Goal: Task Accomplishment & Management: Complete application form

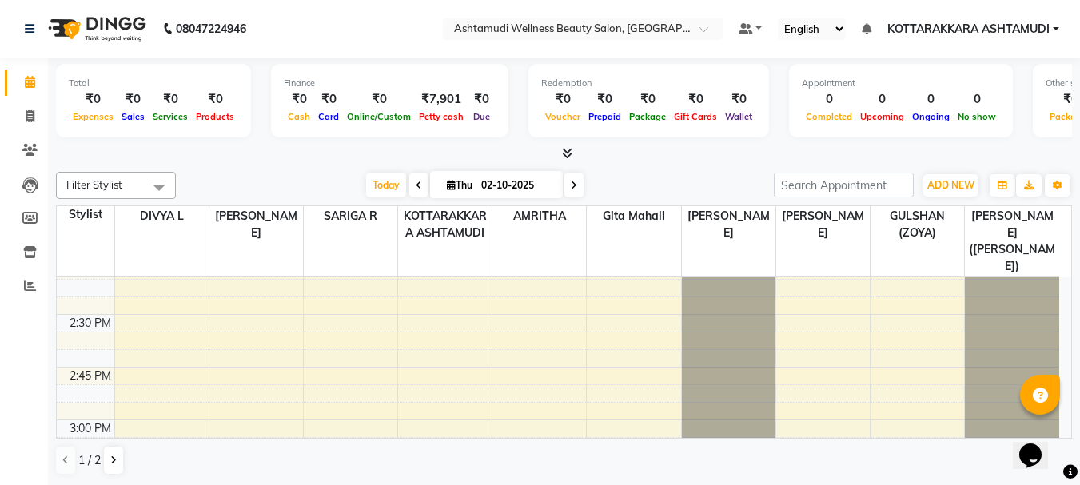
scroll to position [1199, 0]
click at [387, 187] on span "Today" at bounding box center [386, 185] width 40 height 25
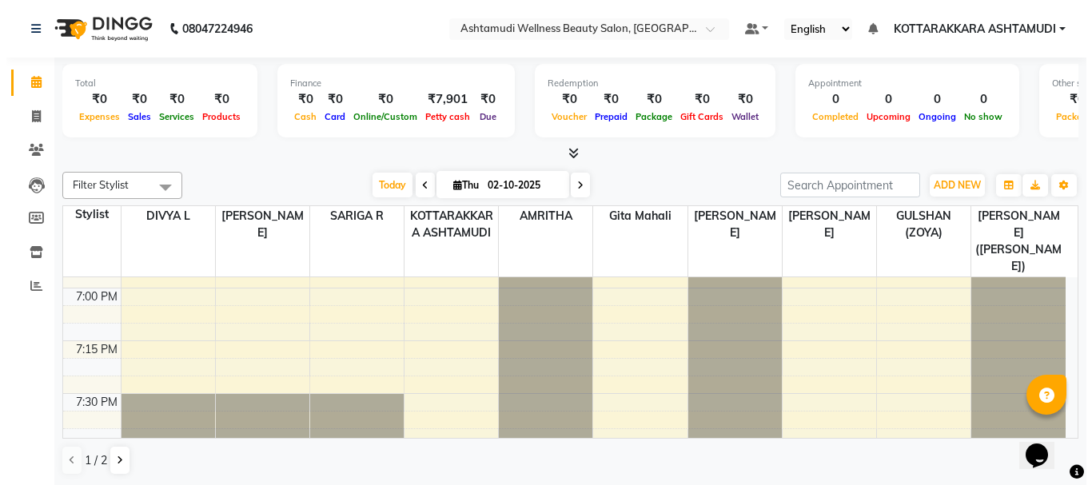
scroll to position [2549, 0]
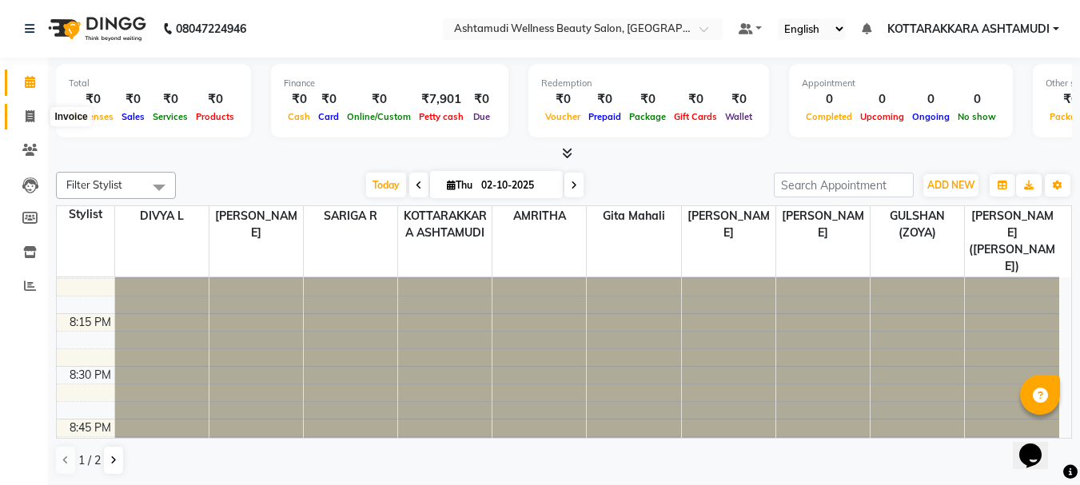
click at [32, 118] on icon at bounding box center [30, 116] width 9 height 12
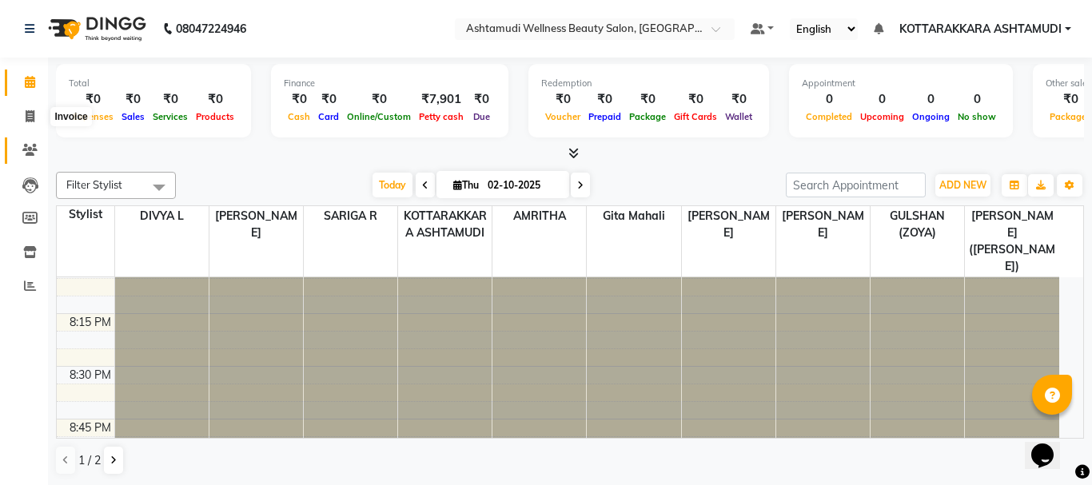
select select "service"
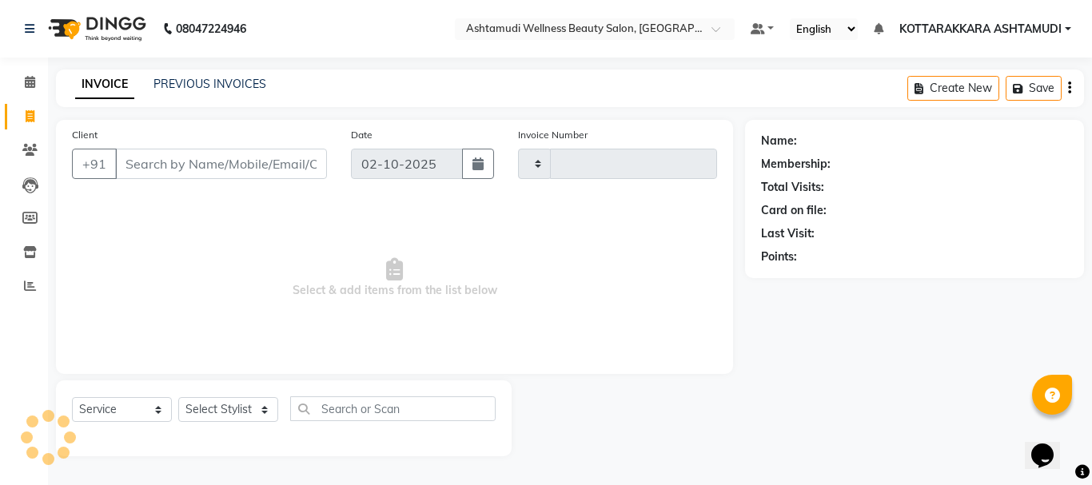
type input "3635"
select select "4664"
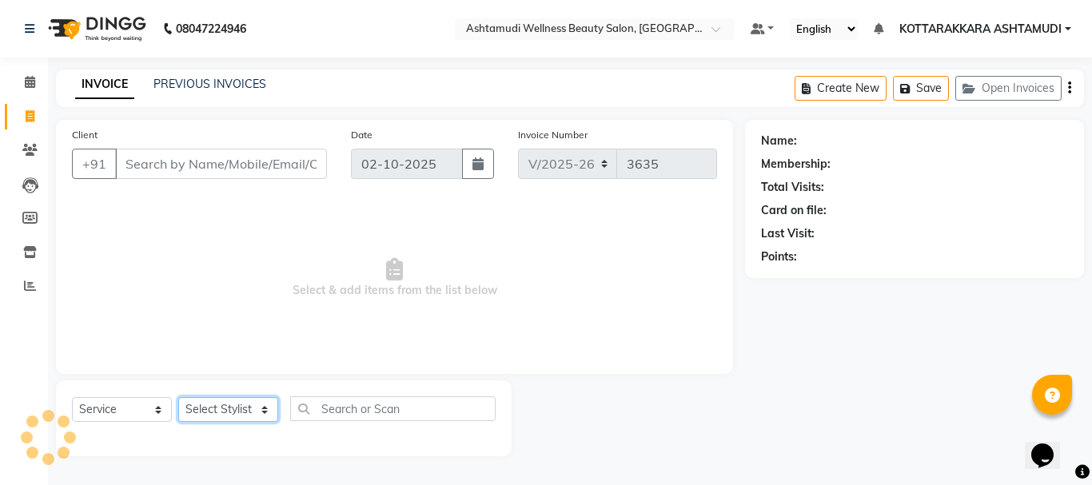
click at [236, 416] on select "Select Stylist" at bounding box center [228, 409] width 100 height 25
select select "65260"
click at [178, 397] on select "Select Stylist AMRITHA DIVYA L [PERSON_NAME] ([PERSON_NAME]) [PERSON_NAME] KOTT…" at bounding box center [230, 409] width 104 height 25
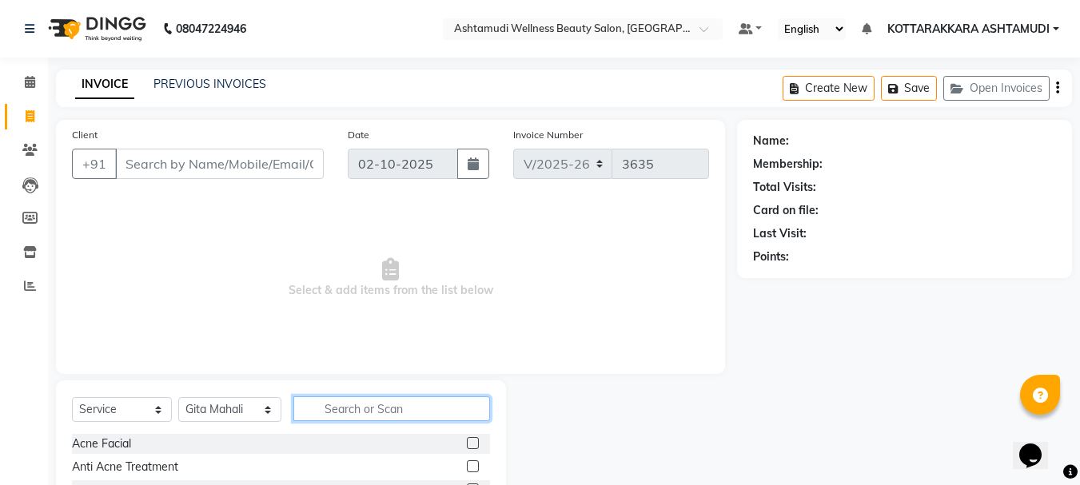
click at [407, 410] on input "text" at bounding box center [391, 409] width 197 height 25
type input "LAYER"
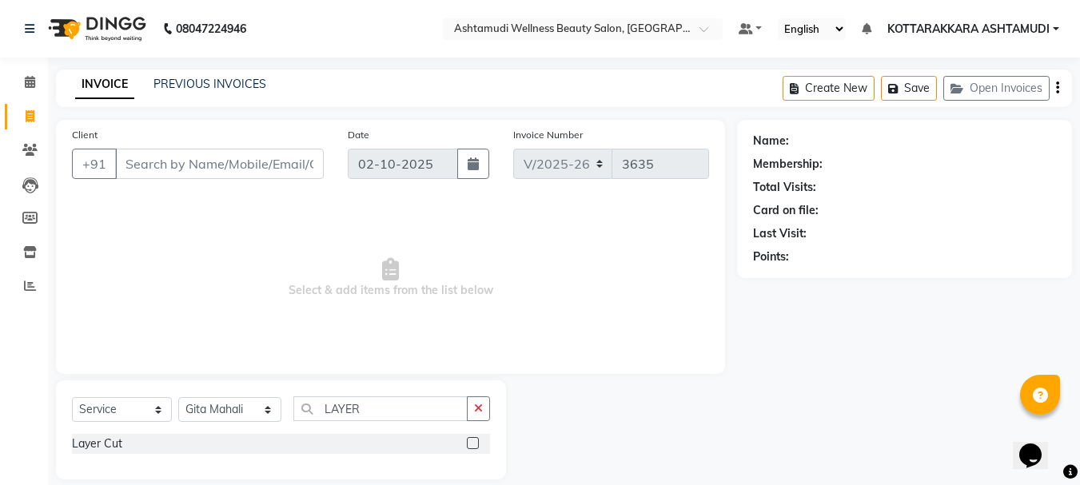
click at [474, 439] on label at bounding box center [473, 443] width 12 height 12
click at [474, 439] on input "checkbox" at bounding box center [472, 444] width 10 height 10
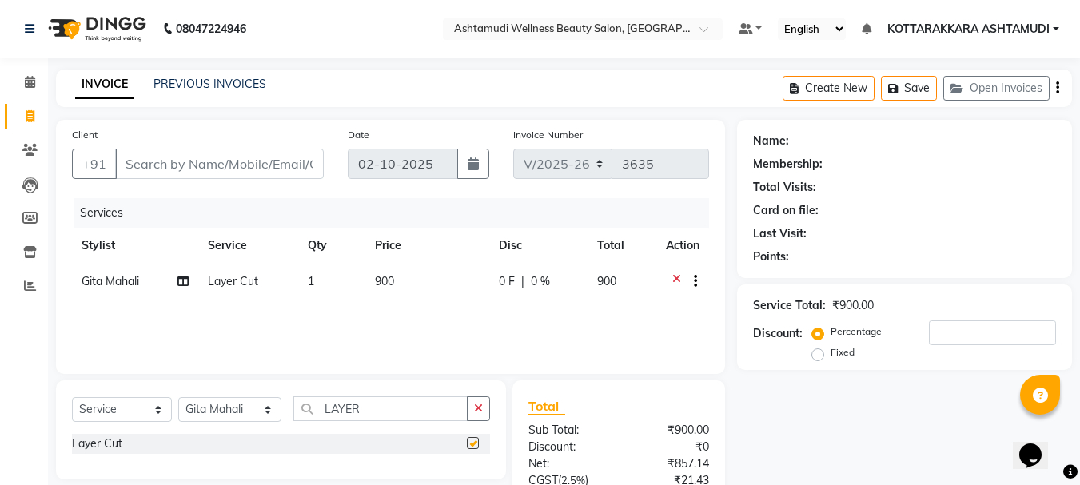
checkbox input "false"
click at [248, 167] on input "Client" at bounding box center [219, 164] width 209 height 30
click at [190, 159] on input "Client" at bounding box center [219, 164] width 209 height 30
type input "6"
type input "0"
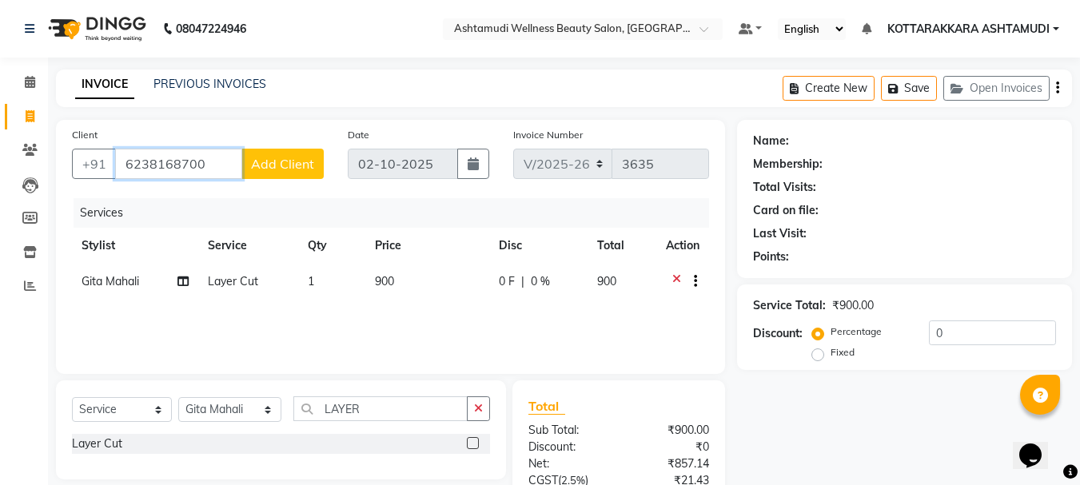
type input "6238168700"
click at [294, 166] on span "Add Client" at bounding box center [282, 164] width 63 height 16
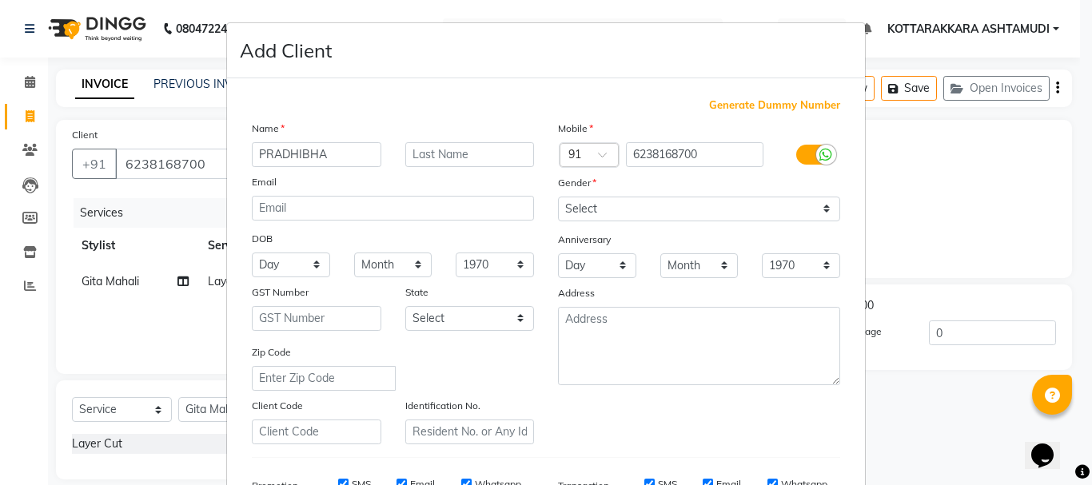
type input "PRADHIBHA"
click at [713, 207] on select "Select [DEMOGRAPHIC_DATA] [DEMOGRAPHIC_DATA] Other Prefer Not To Say" at bounding box center [699, 209] width 282 height 25
select select "[DEMOGRAPHIC_DATA]"
click at [558, 197] on select "Select [DEMOGRAPHIC_DATA] [DEMOGRAPHIC_DATA] Other Prefer Not To Say" at bounding box center [699, 209] width 282 height 25
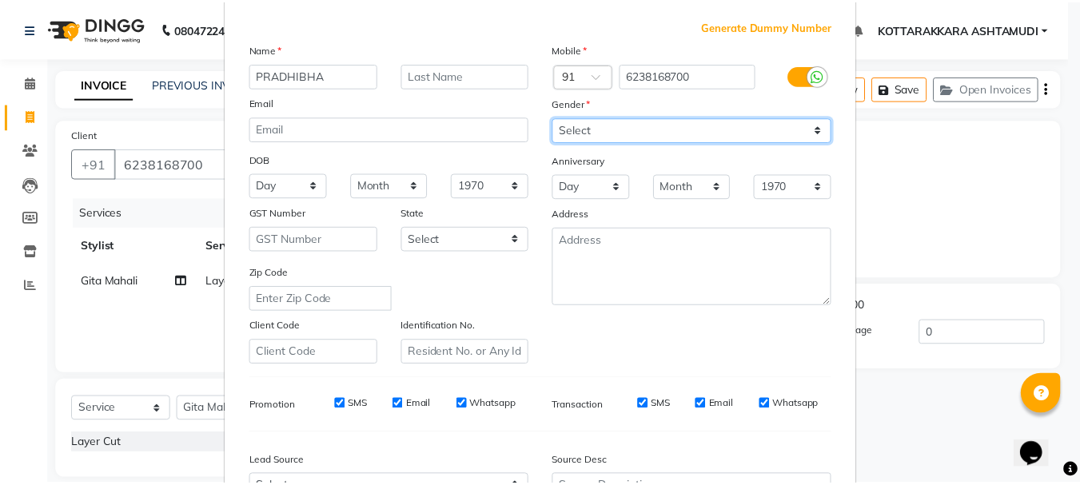
scroll to position [253, 0]
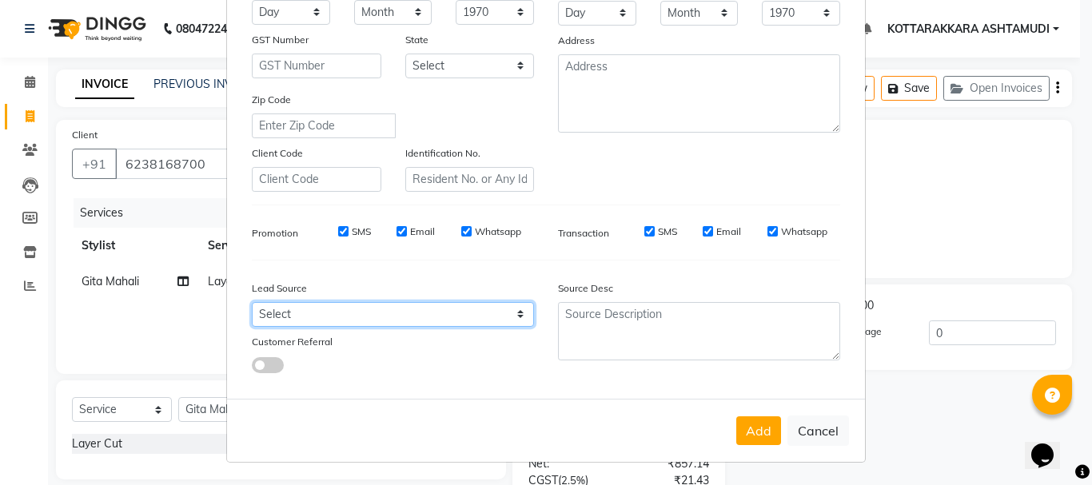
click at [369, 321] on select "Select Walk-in Referral Internet Friend Word of Mouth Advertisement Facebook Ju…" at bounding box center [393, 314] width 282 height 25
select select "31518"
click at [252, 302] on select "Select Walk-in Referral Internet Friend Word of Mouth Advertisement Facebook Ju…" at bounding box center [393, 314] width 282 height 25
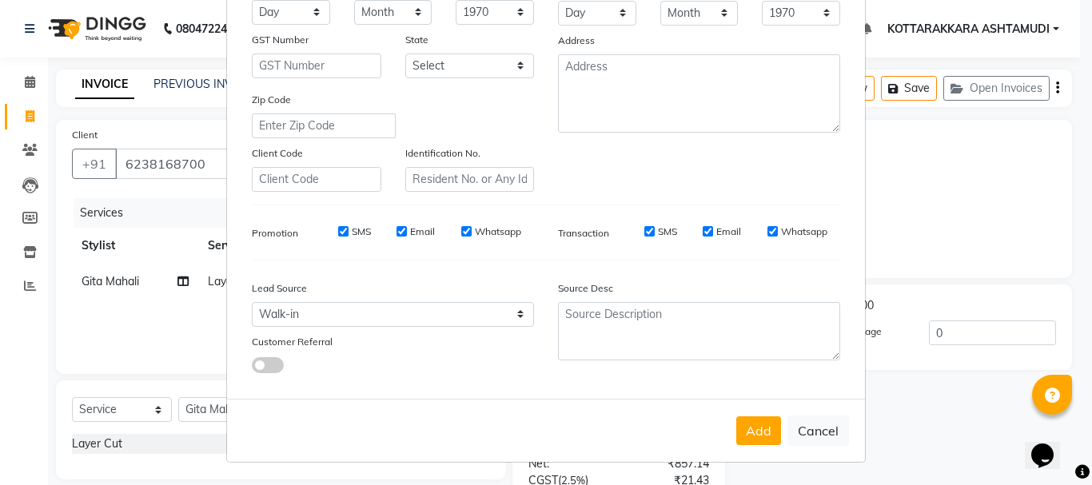
click at [758, 419] on button "Add" at bounding box center [758, 430] width 45 height 29
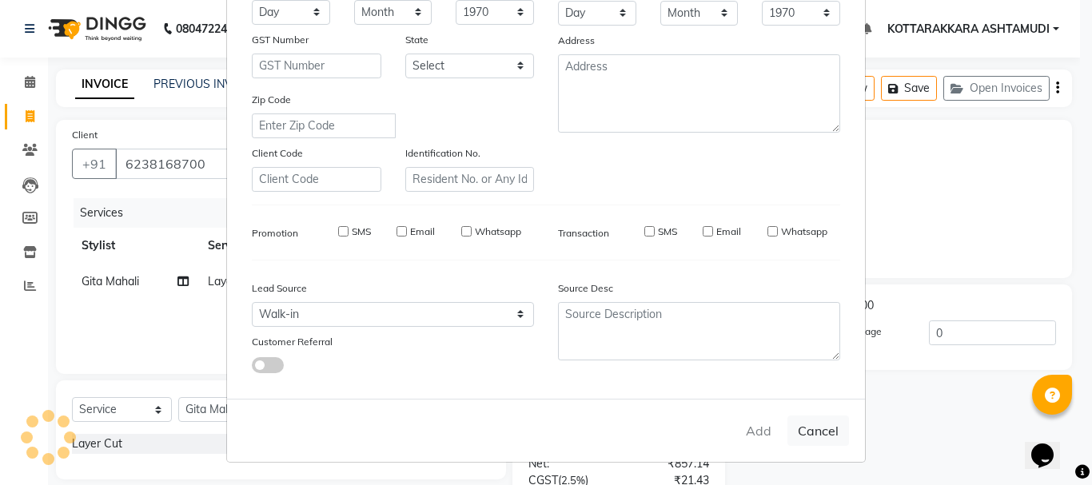
select select
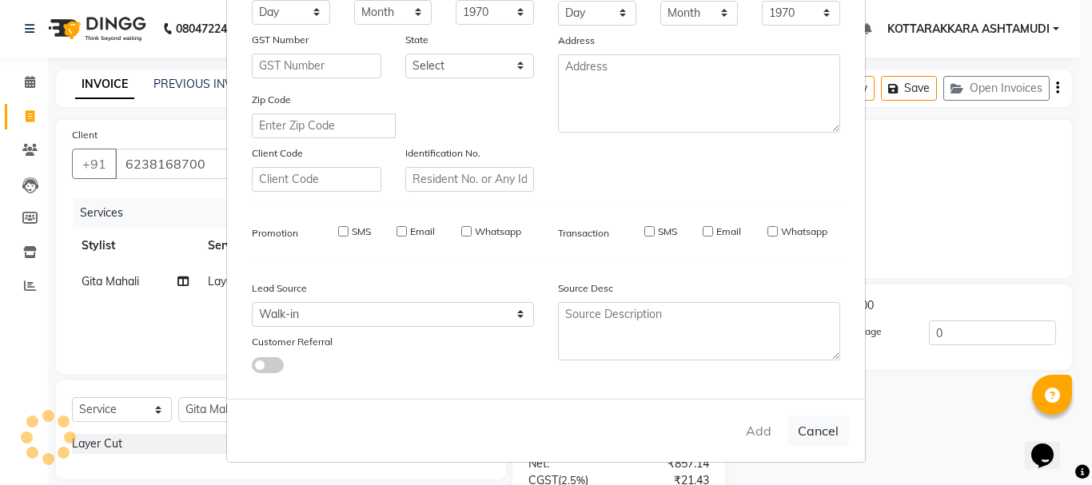
select select
checkbox input "false"
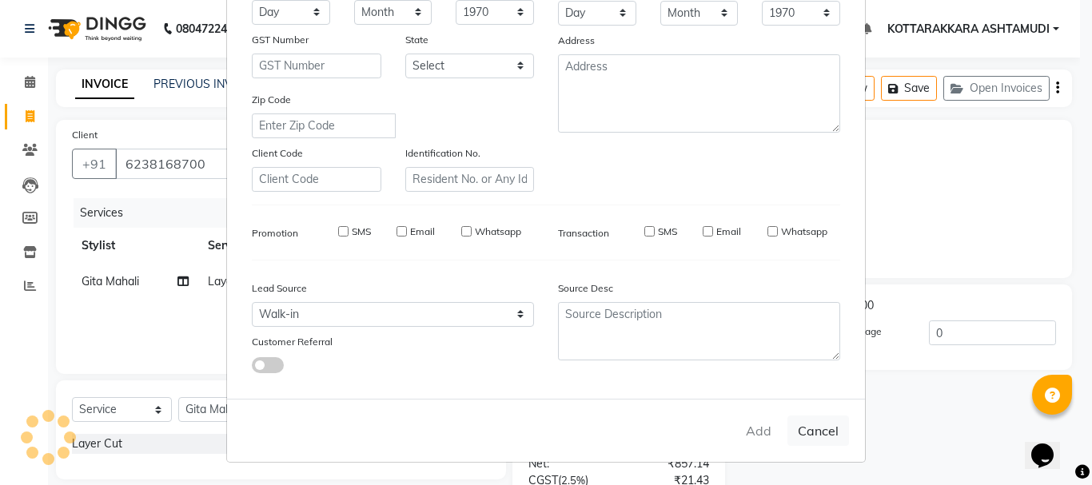
checkbox input "false"
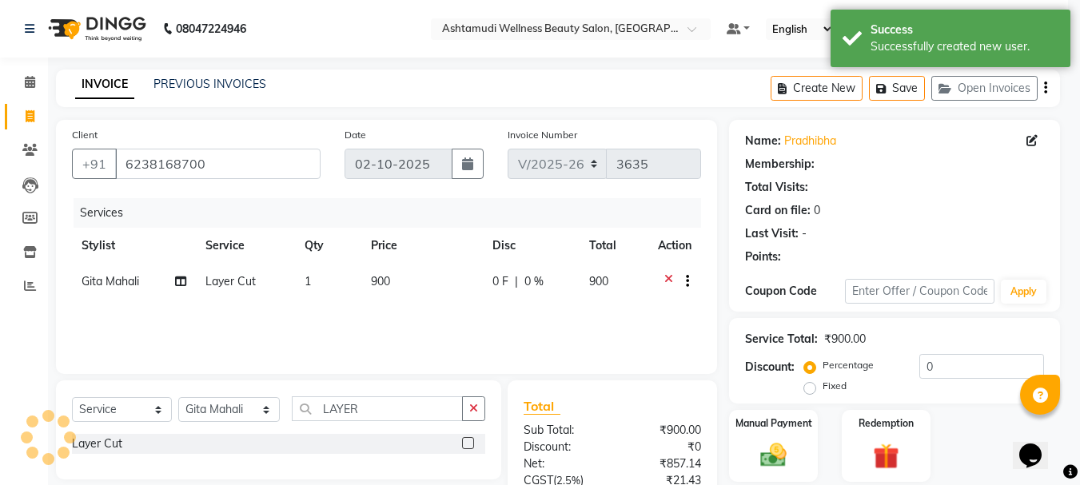
select select "1: Object"
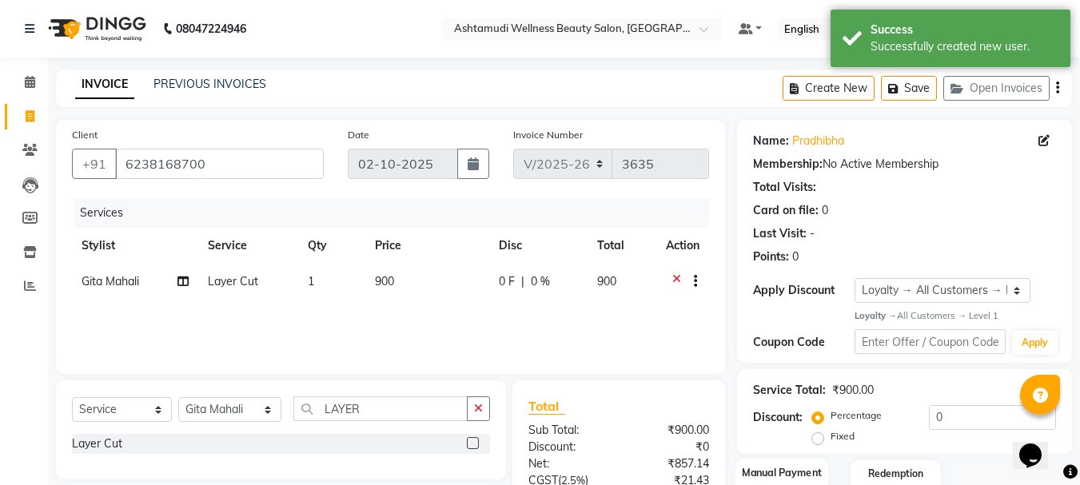
scroll to position [154, 0]
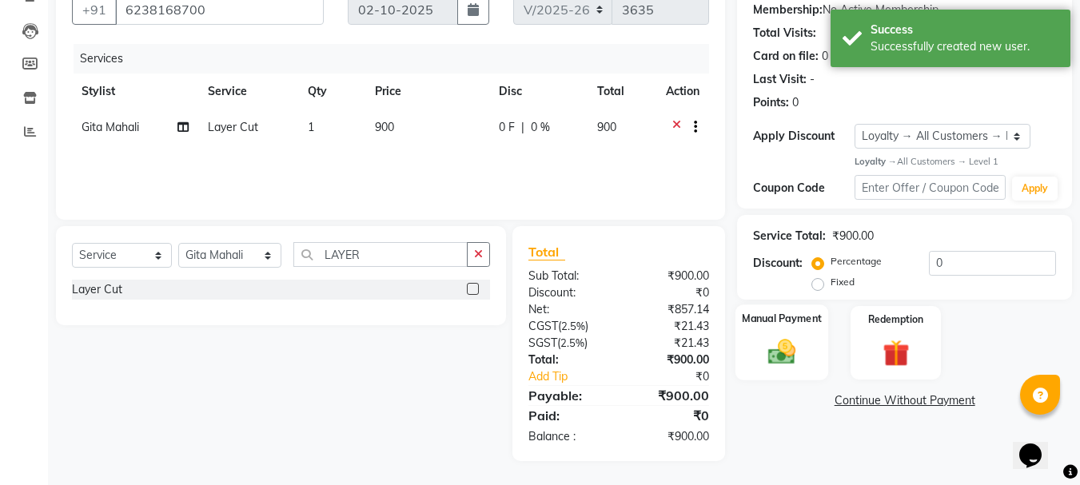
click at [795, 329] on div "Manual Payment" at bounding box center [782, 343] width 94 height 76
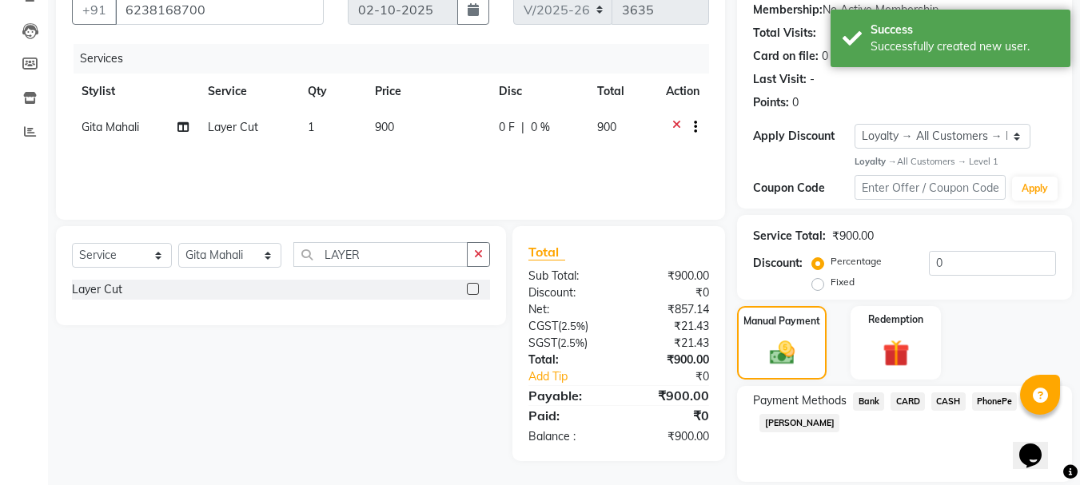
click at [958, 402] on span "CASH" at bounding box center [948, 402] width 34 height 18
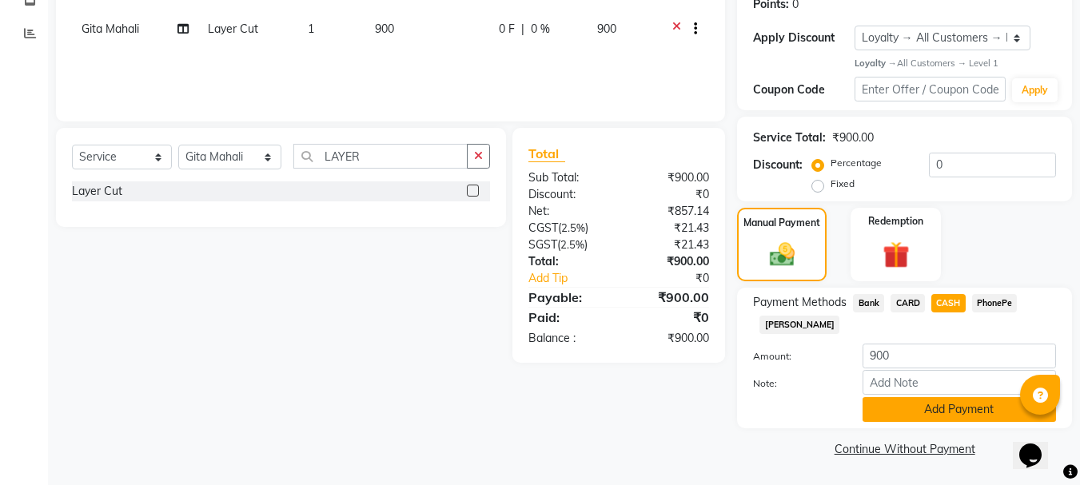
click at [933, 407] on button "Add Payment" at bounding box center [959, 409] width 193 height 25
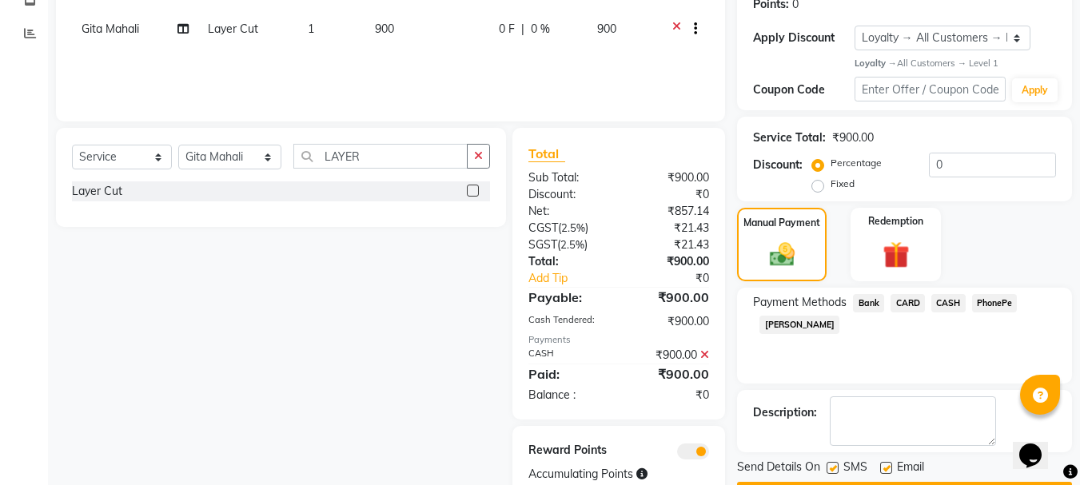
scroll to position [307, 0]
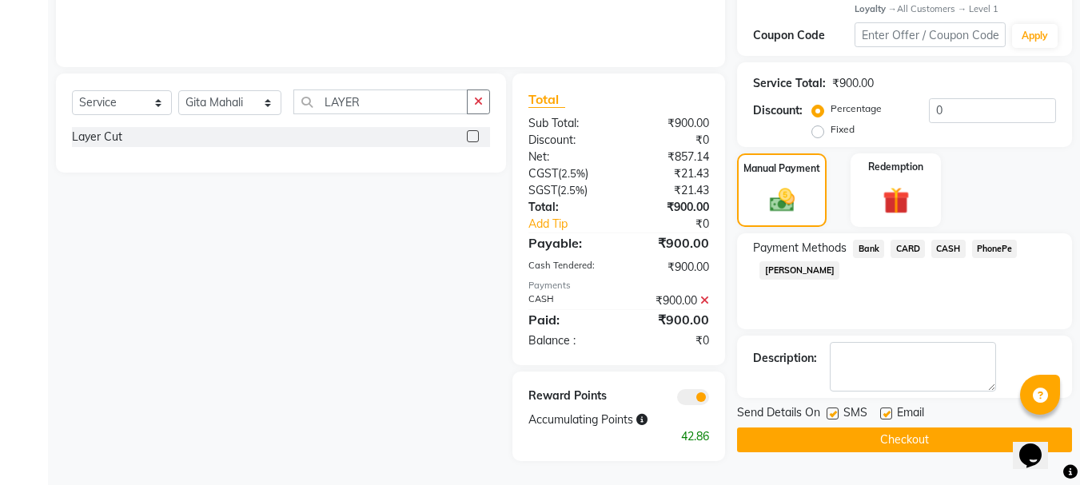
click at [819, 433] on button "Checkout" at bounding box center [904, 440] width 335 height 25
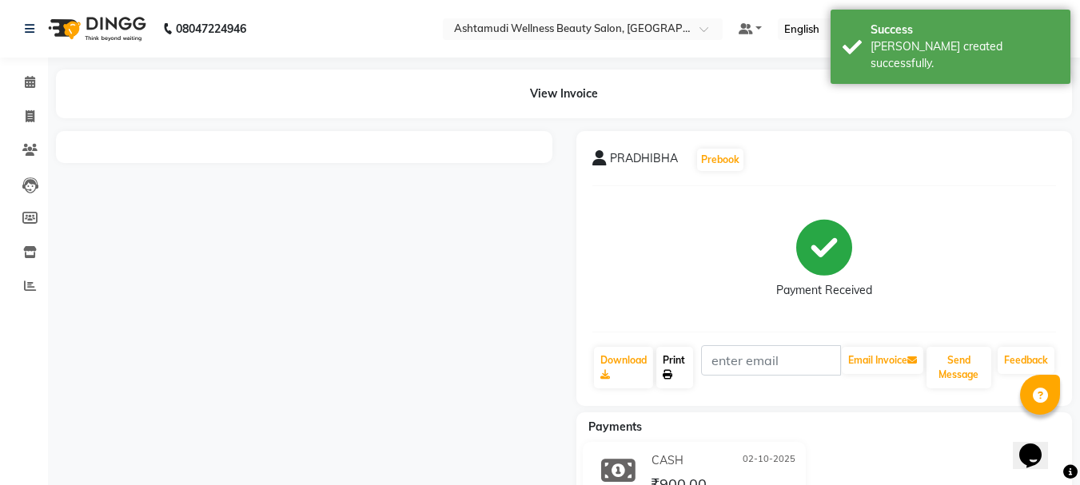
click at [669, 359] on link "Print" at bounding box center [674, 368] width 37 height 42
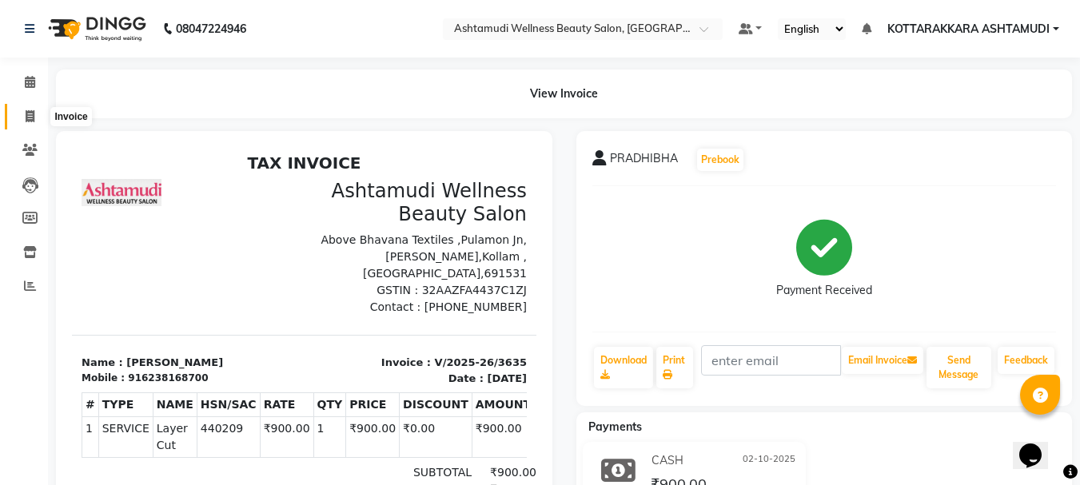
click at [30, 114] on icon at bounding box center [30, 116] width 9 height 12
select select "service"
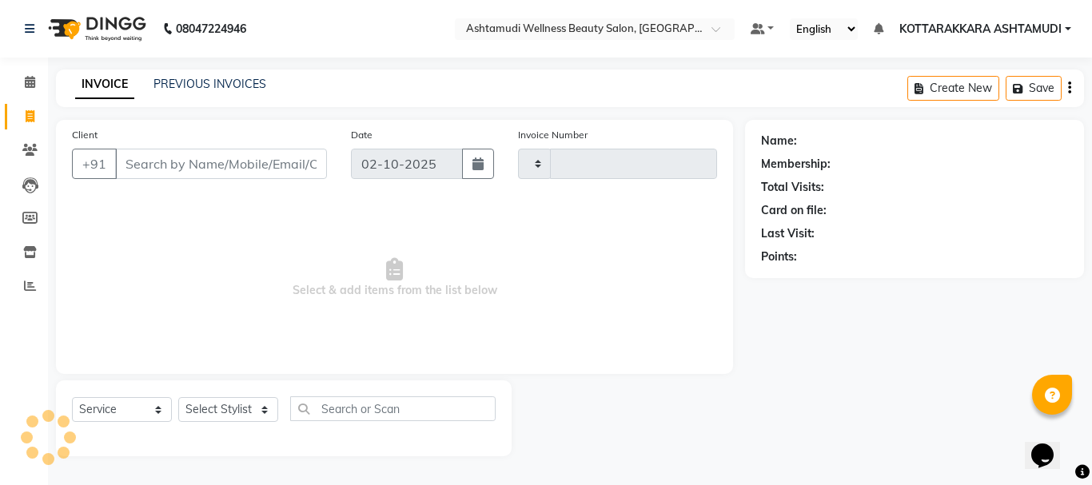
type input "3636"
select select "4664"
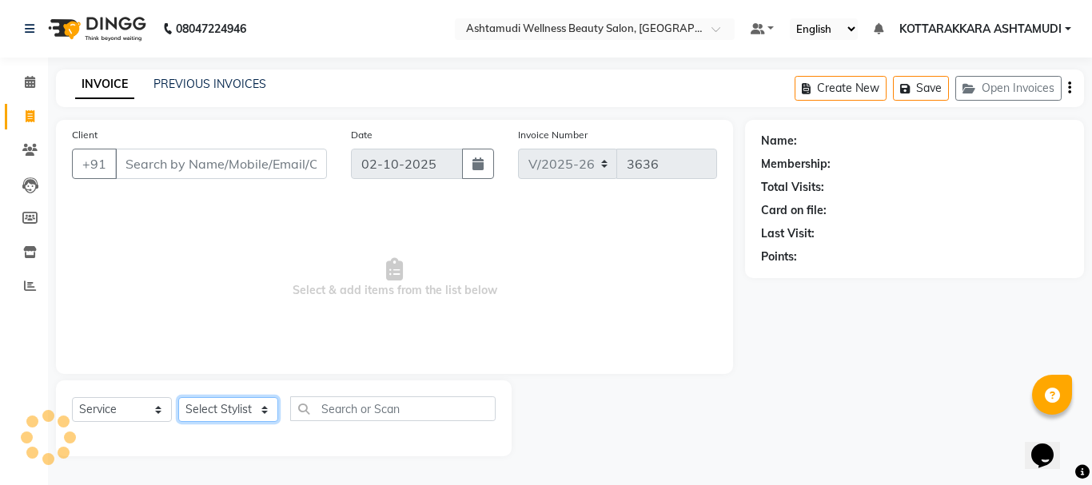
click at [229, 417] on select "Select Stylist" at bounding box center [228, 409] width 100 height 25
select select "49590"
click at [178, 397] on select "Select Stylist AMRITHA DIVYA L [PERSON_NAME] ([PERSON_NAME]) [PERSON_NAME] KOTT…" at bounding box center [230, 409] width 104 height 25
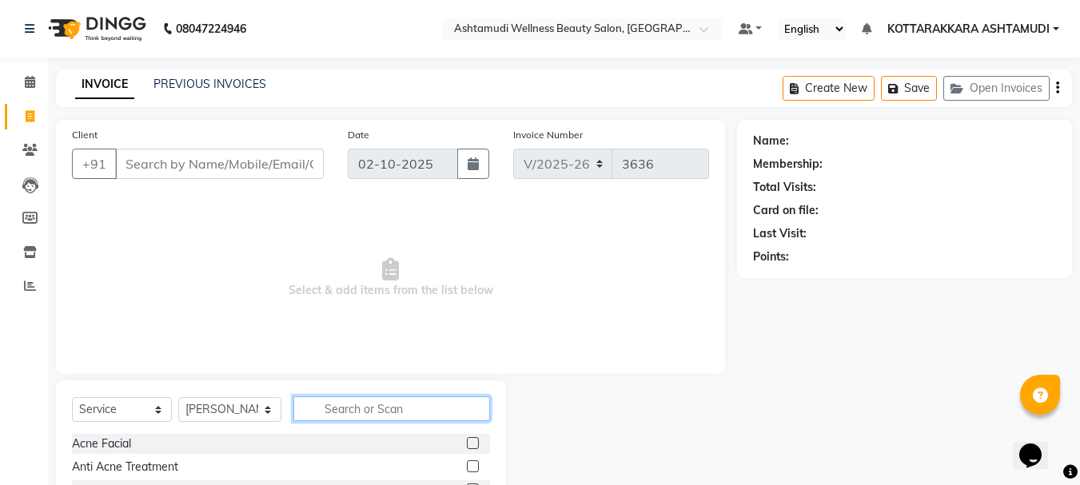
click at [349, 407] on input "text" at bounding box center [391, 409] width 197 height 25
type input "ICE"
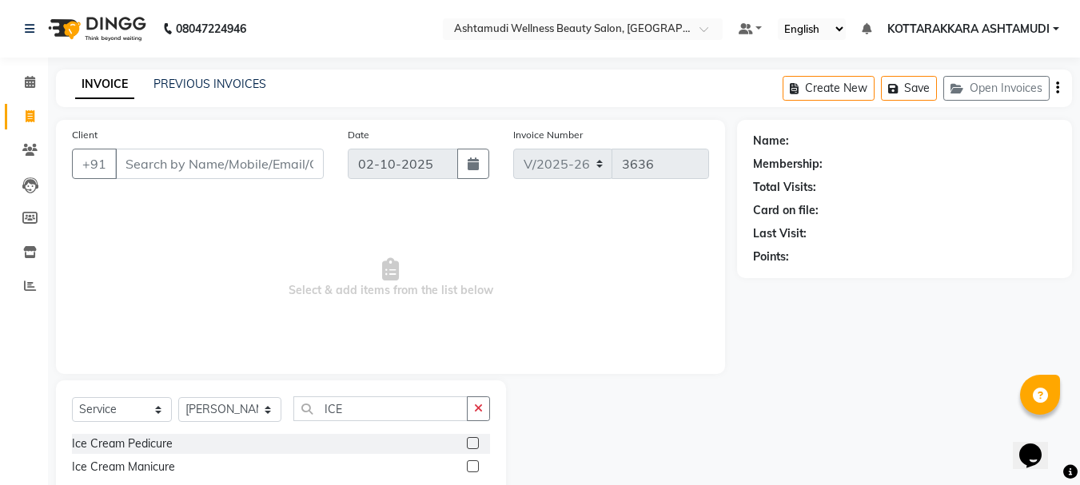
click at [472, 440] on label at bounding box center [473, 443] width 12 height 12
click at [472, 440] on input "checkbox" at bounding box center [472, 444] width 10 height 10
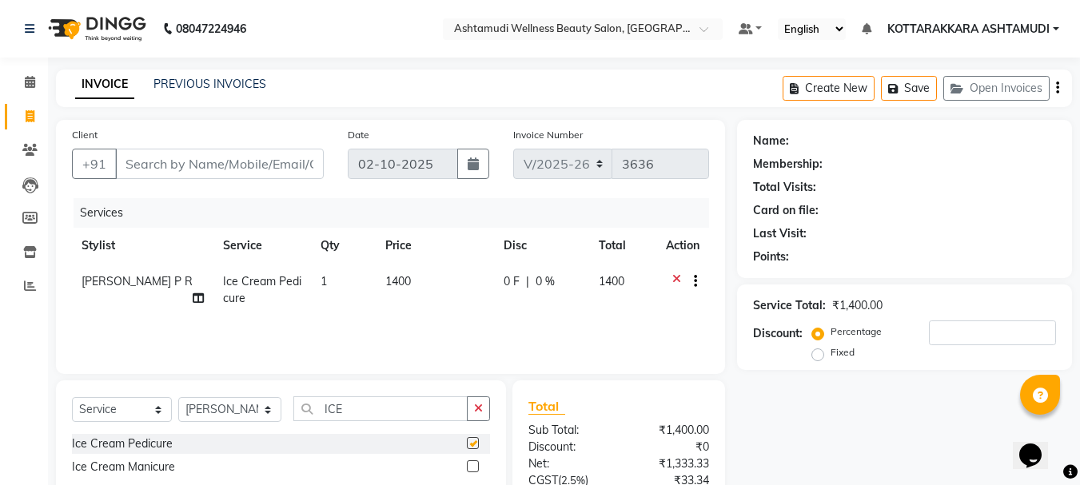
checkbox input "false"
click at [29, 85] on icon at bounding box center [30, 82] width 10 height 12
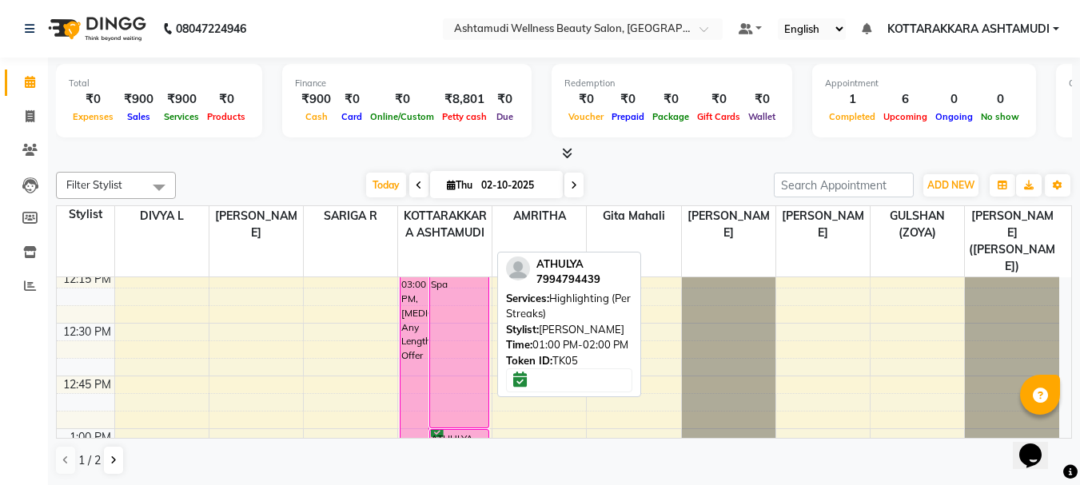
scroll to position [879, 0]
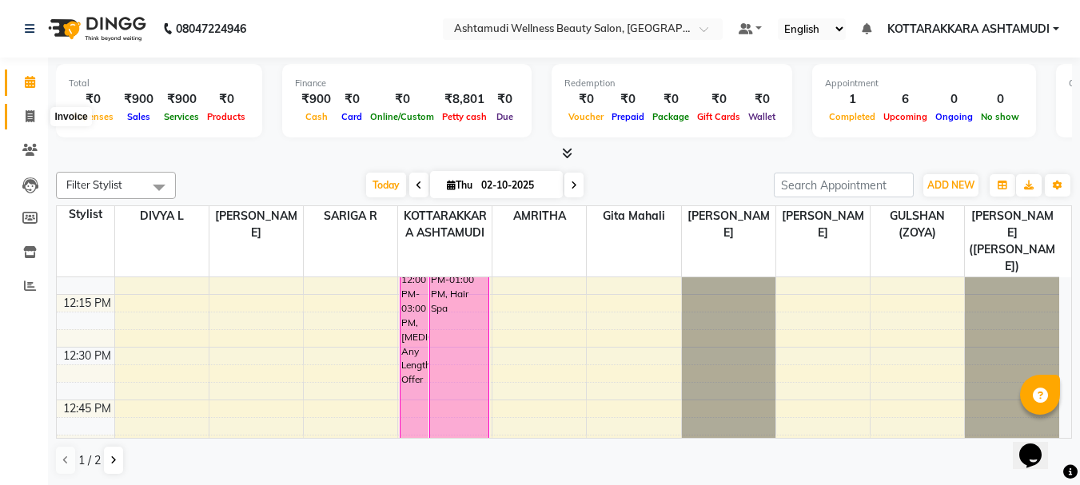
click at [33, 113] on icon at bounding box center [30, 116] width 9 height 12
select select "service"
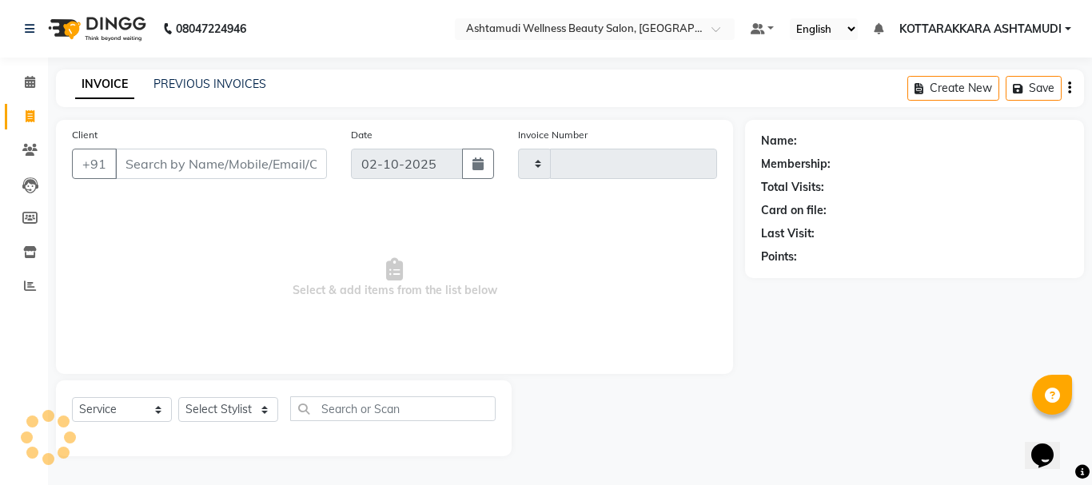
type input "3636"
select select "4664"
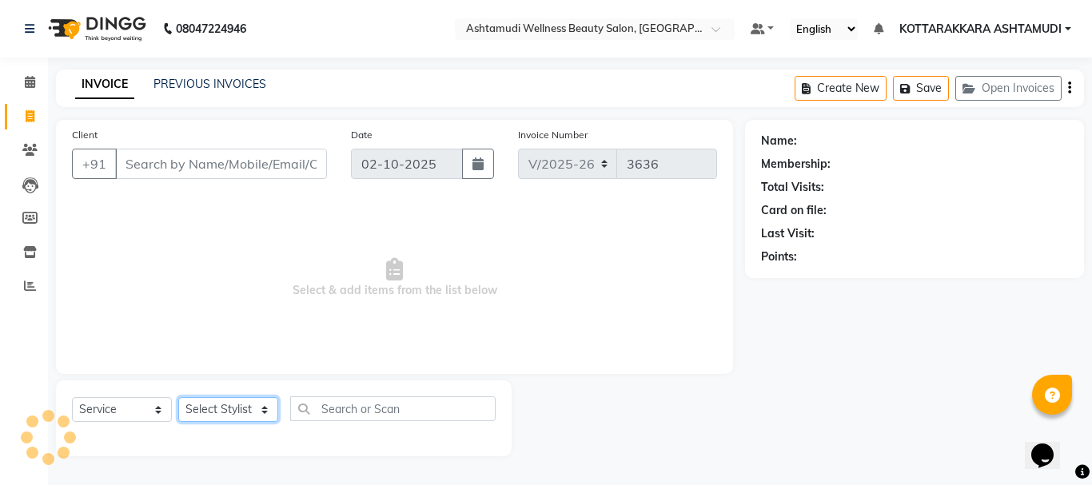
click at [234, 412] on select "Select Stylist" at bounding box center [228, 409] width 100 height 25
select select "27465"
click at [178, 397] on select "Select Stylist AMRITHA DIVYA L [PERSON_NAME] ([PERSON_NAME]) [PERSON_NAME] KOTT…" at bounding box center [230, 409] width 104 height 25
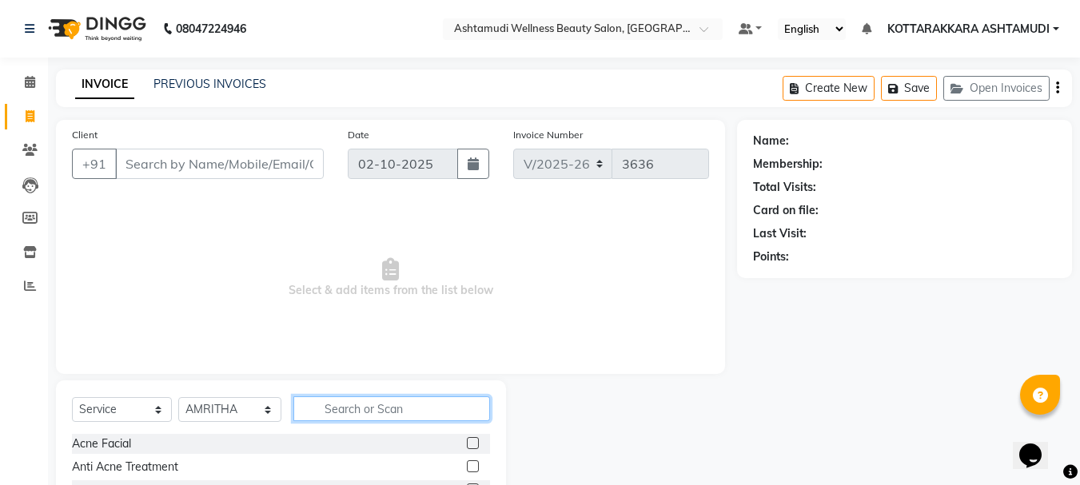
click at [358, 403] on input "text" at bounding box center [391, 409] width 197 height 25
type input "TAN"
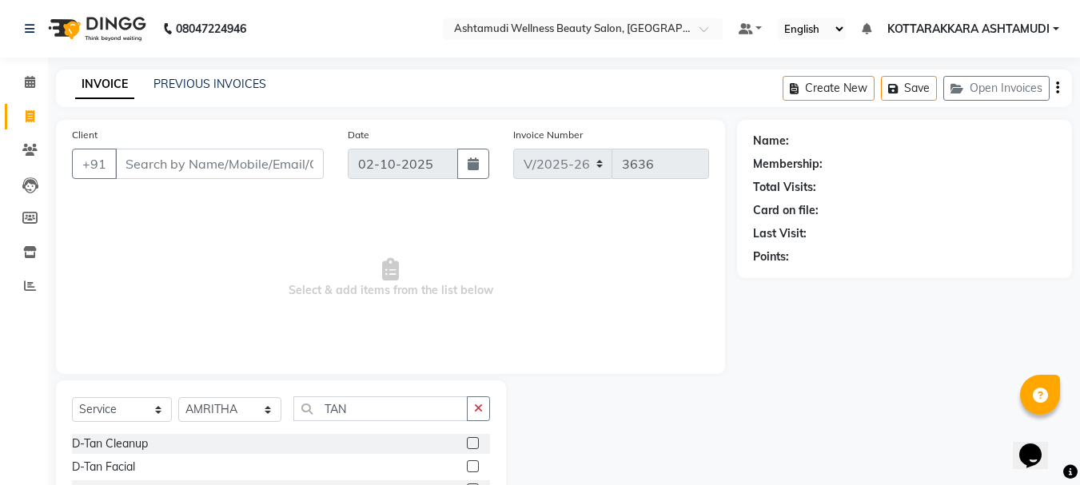
click at [467, 468] on label at bounding box center [473, 466] width 12 height 12
click at [467, 468] on input "checkbox" at bounding box center [472, 467] width 10 height 10
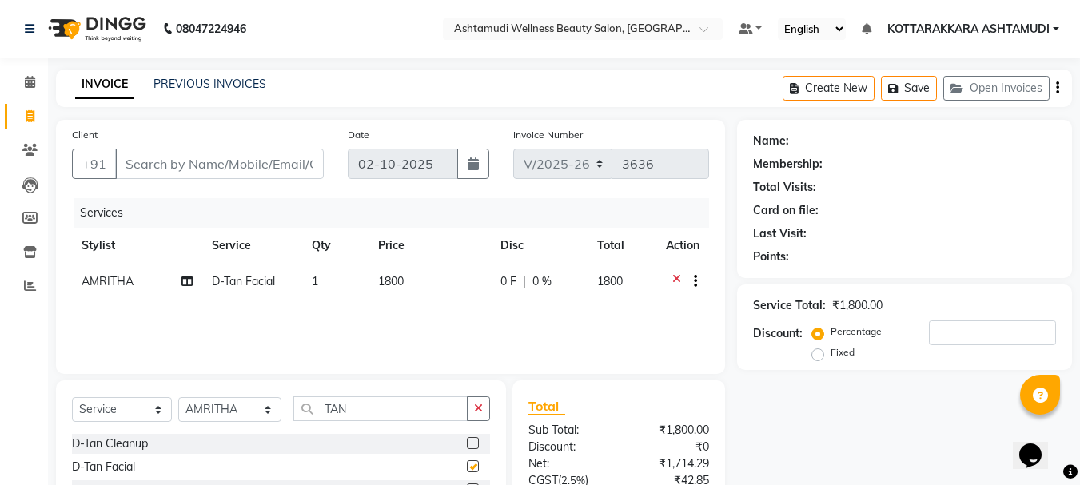
checkbox input "false"
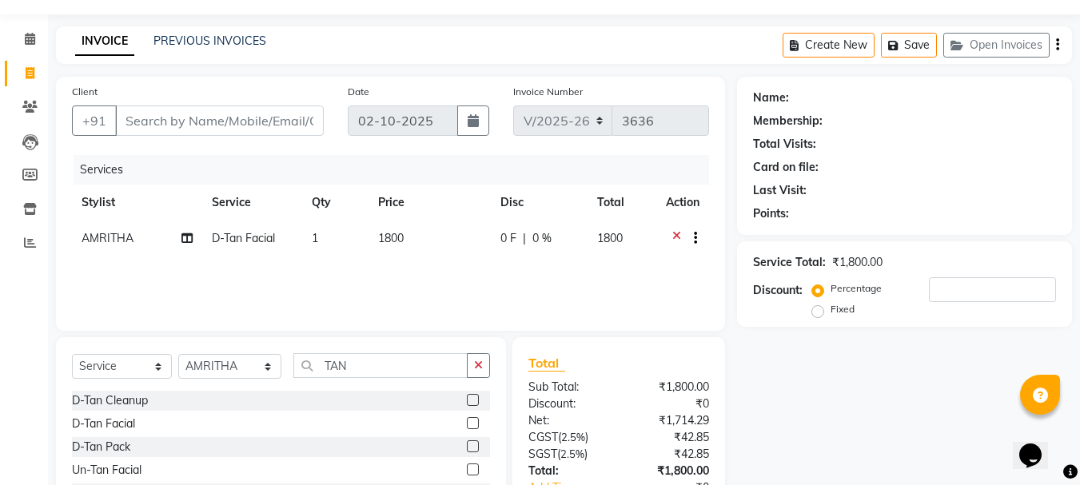
scroll to position [80, 0]
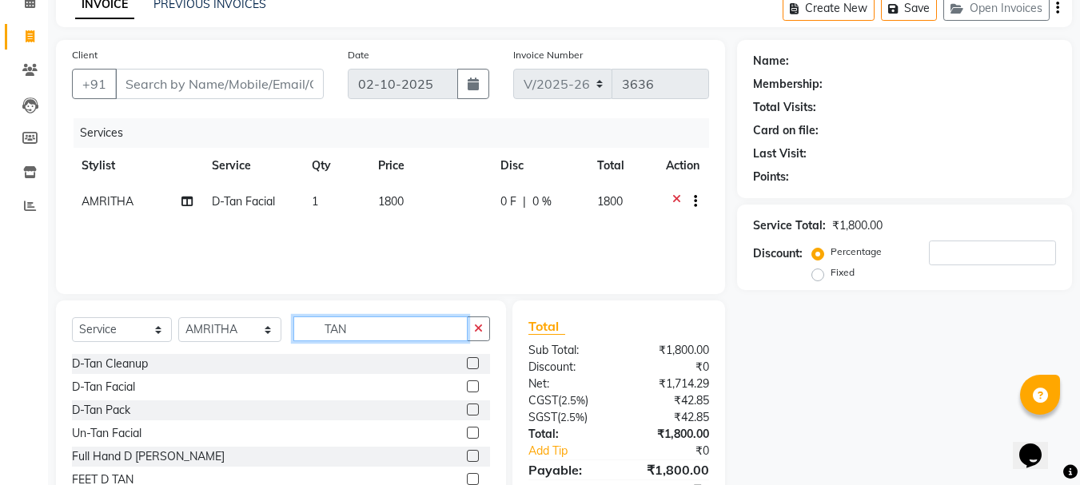
click at [373, 333] on input "TAN" at bounding box center [380, 329] width 175 height 25
type input "T"
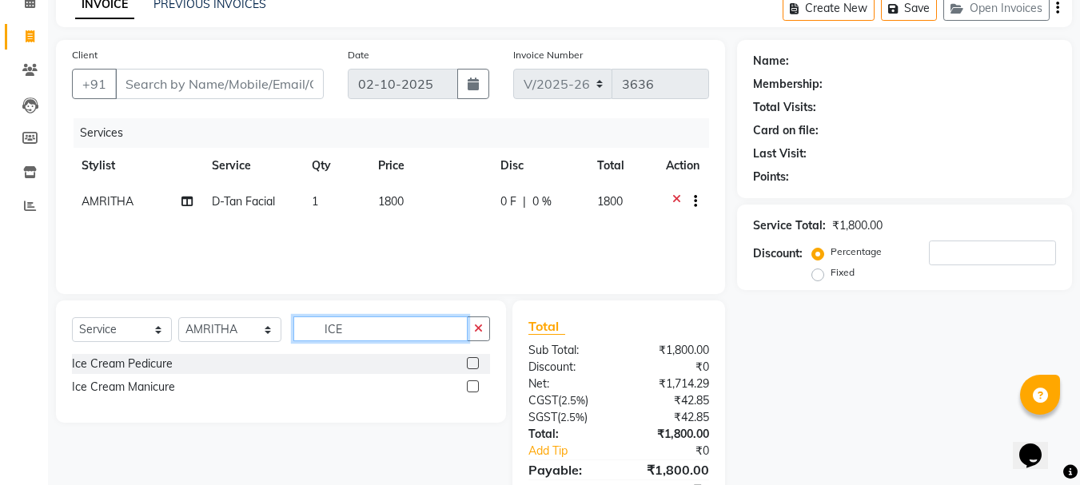
type input "ICE"
click at [476, 361] on label at bounding box center [473, 363] width 12 height 12
click at [476, 361] on input "checkbox" at bounding box center [472, 364] width 10 height 10
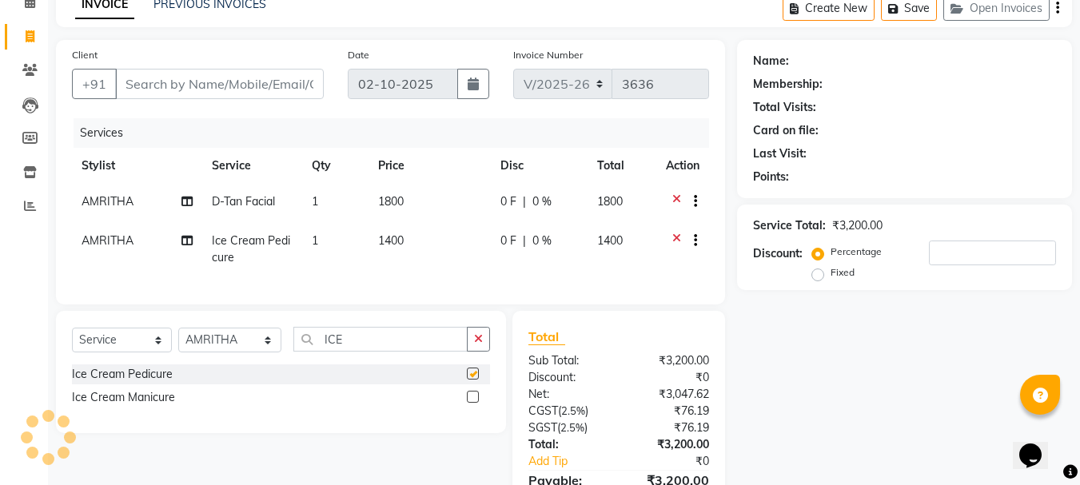
checkbox input "false"
click at [358, 352] on input "ICE" at bounding box center [380, 339] width 175 height 25
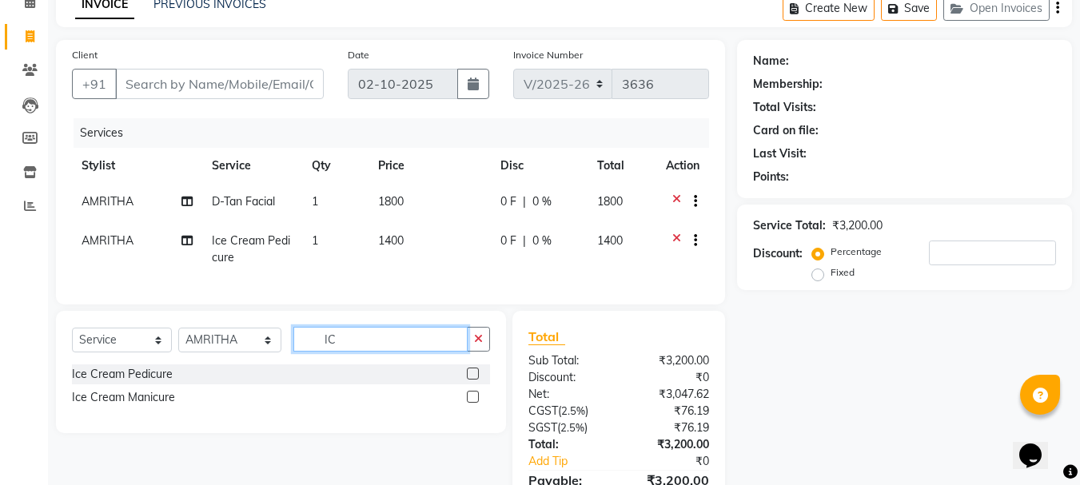
type input "I"
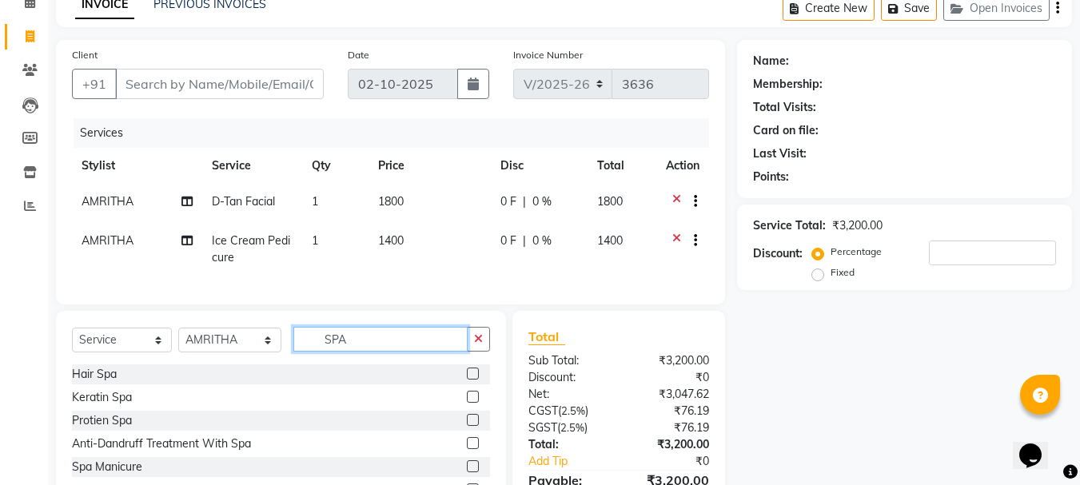
scroll to position [177, 0]
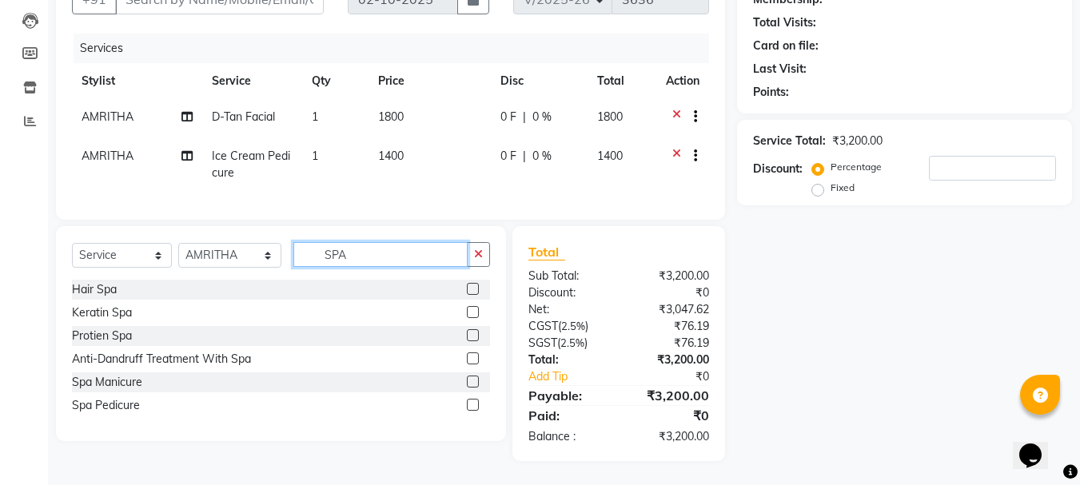
type input "SPA"
click at [476, 356] on label at bounding box center [473, 359] width 12 height 12
click at [476, 356] on input "checkbox" at bounding box center [472, 359] width 10 height 10
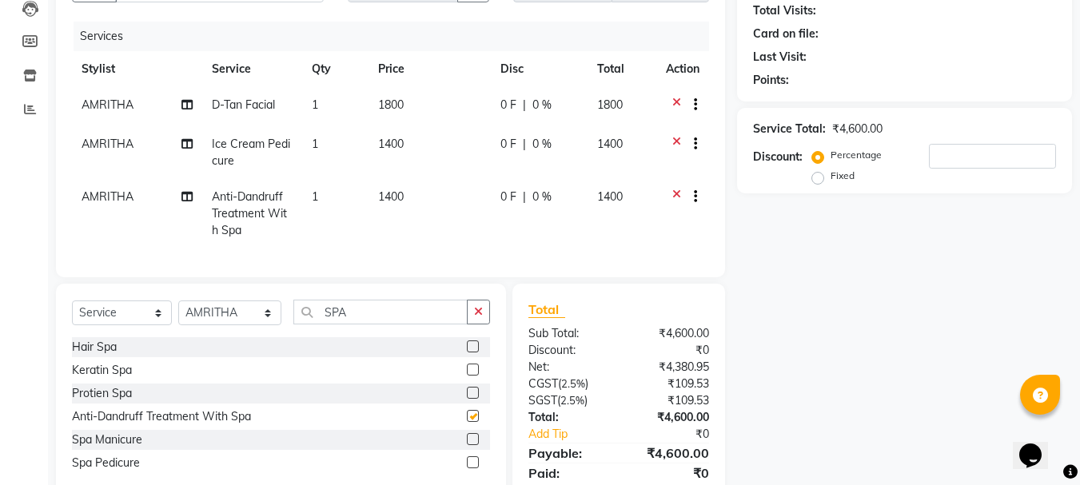
checkbox input "false"
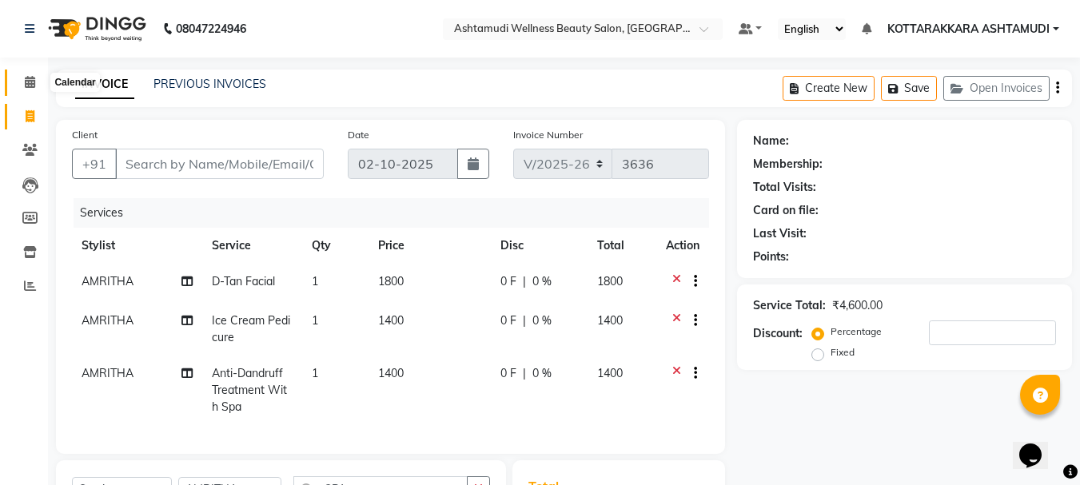
click at [22, 83] on span at bounding box center [30, 83] width 28 height 18
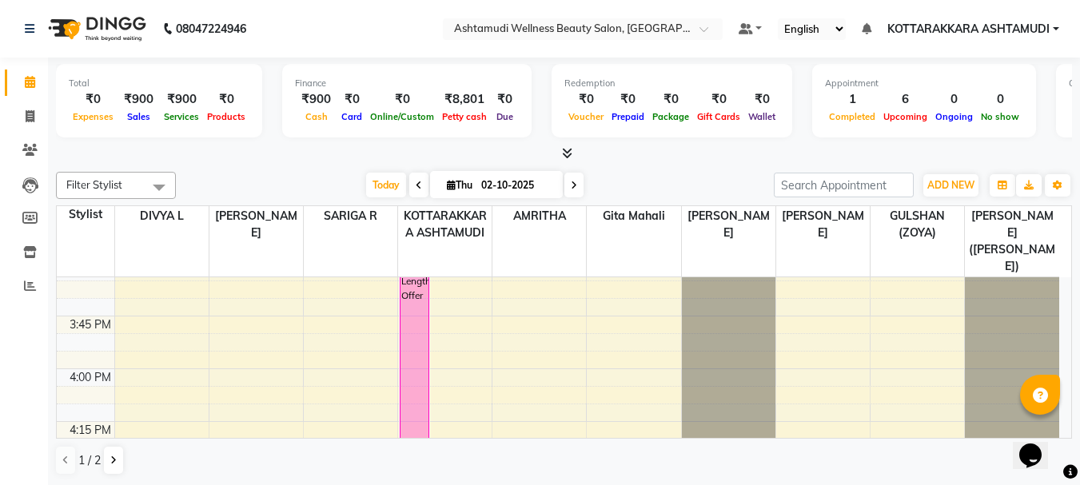
scroll to position [1599, 0]
